Goal: Information Seeking & Learning: Learn about a topic

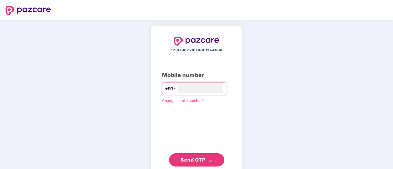
type input "**********"
click at [194, 161] on span "Send OTP" at bounding box center [193, 160] width 25 height 6
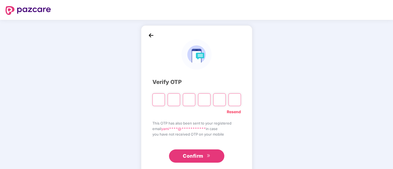
paste input "*"
type input "*"
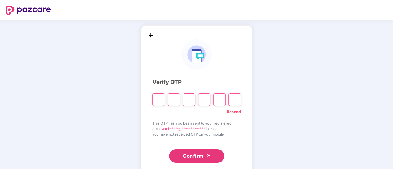
type input "*"
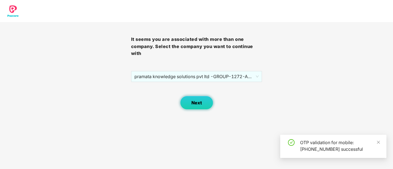
click at [199, 102] on span "Next" at bounding box center [197, 103] width 11 height 5
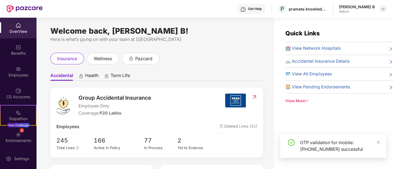
click at [384, 9] on img at bounding box center [383, 9] width 4 height 4
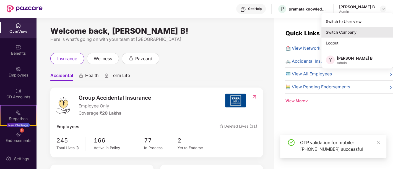
click at [348, 31] on div "Switch Company" at bounding box center [358, 32] width 72 height 11
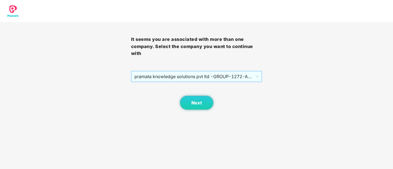
click at [170, 75] on span "pramata knowledge solutions pvt ltd -GROUP - 1272 - ADMIN" at bounding box center [197, 76] width 125 height 11
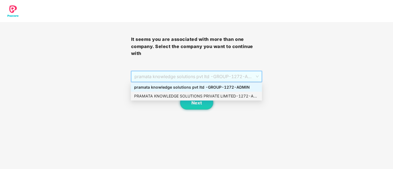
click at [182, 97] on div "PRAMATA KNOWLEDGE SOLUTIONS PRIVATE LIMITED - 1272 - ADMIN" at bounding box center [196, 96] width 125 height 6
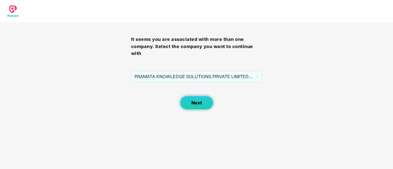
click at [196, 106] on span "Next" at bounding box center [197, 103] width 11 height 5
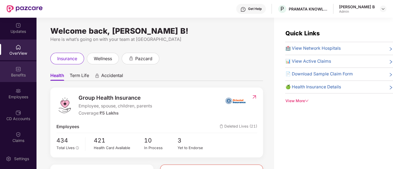
click at [20, 73] on div "Benefits" at bounding box center [18, 76] width 37 height 6
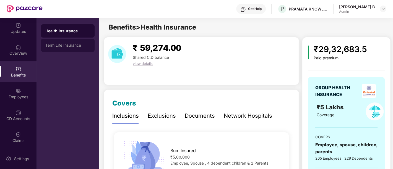
click at [52, 44] on div "Term Life Insurance" at bounding box center [67, 45] width 45 height 4
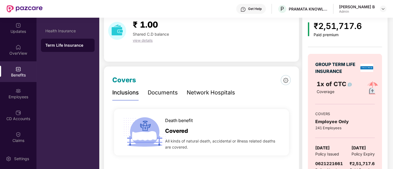
scroll to position [45, 0]
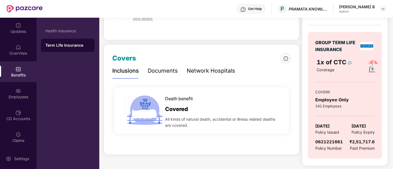
drag, startPoint x: 316, startPoint y: 125, endPoint x: 343, endPoint y: 125, distance: 27.1
click at [343, 125] on div "[DATE] Policy Issued [DATE] Policy Expiry" at bounding box center [345, 129] width 60 height 13
copy span "[DATE]"
click at [298, 112] on div "Covers Inclusions Documents Network Hospitals Death benefit Covered All kinds o…" at bounding box center [202, 100] width 196 height 110
